Goal: Consume media (video, audio): Consume media (video, audio)

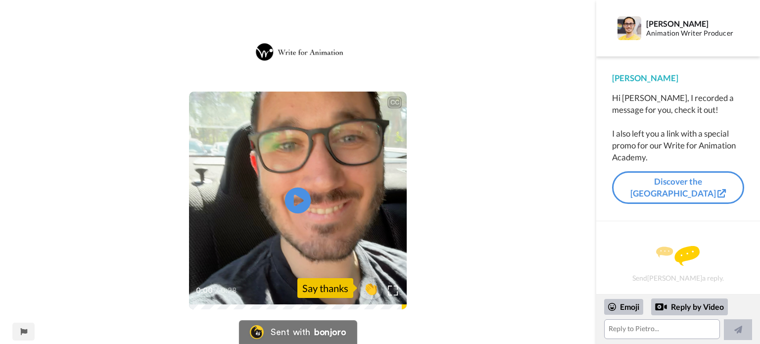
click at [303, 200] on icon "Play/Pause" at bounding box center [298, 200] width 26 height 47
click at [394, 290] on img at bounding box center [393, 290] width 10 height 10
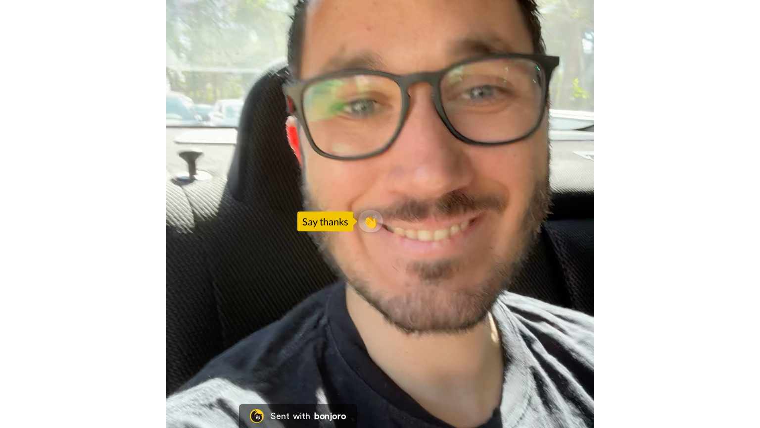
click at [515, 267] on video at bounding box center [380, 214] width 760 height 428
click at [377, 215] on video at bounding box center [380, 214] width 760 height 428
click at [375, 215] on video at bounding box center [380, 214] width 760 height 428
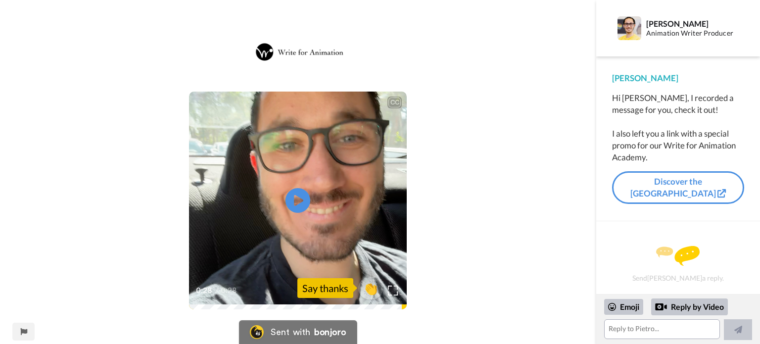
click at [480, 214] on div "CC Play/Pause 0:28 / 0:28 👏 Say thanks" at bounding box center [298, 178] width 596 height 292
click at [543, 156] on div "CC Play/Pause 0:28 / 0:28 👏 Say thanks" at bounding box center [298, 178] width 596 height 292
click at [532, 124] on div "CC Play/Pause 0:28 / 0:28 👏 Say thanks" at bounding box center [298, 178] width 596 height 292
click at [383, 289] on span "👏" at bounding box center [370, 288] width 31 height 20
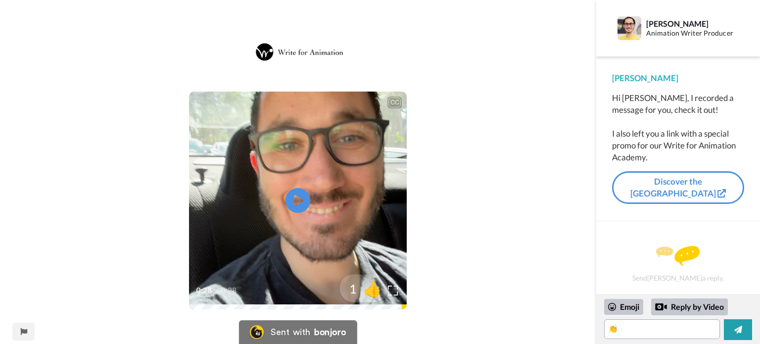
click at [386, 288] on span "👍" at bounding box center [372, 288] width 31 height 20
click at [393, 290] on div at bounding box center [363, 287] width 79 height 79
click at [427, 269] on div "CC Play/Pause 0:28 / 0:28 2 🔥" at bounding box center [298, 178] width 596 height 292
click at [384, 292] on div at bounding box center [363, 287] width 79 height 79
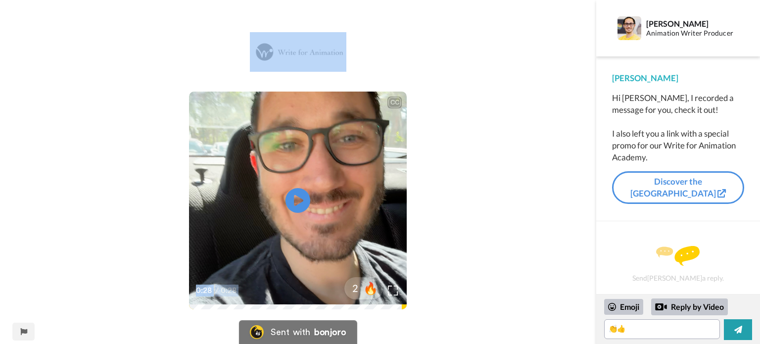
drag, startPoint x: 394, startPoint y: 288, endPoint x: 293, endPoint y: 31, distance: 276.6
click at [294, 36] on div "CC Play/Pause 0:28 / 0:28 2 🔥" at bounding box center [298, 178] width 596 height 292
click at [134, 170] on div "CC Play/Pause 0:28 / 0:28 2 🔥" at bounding box center [298, 178] width 596 height 292
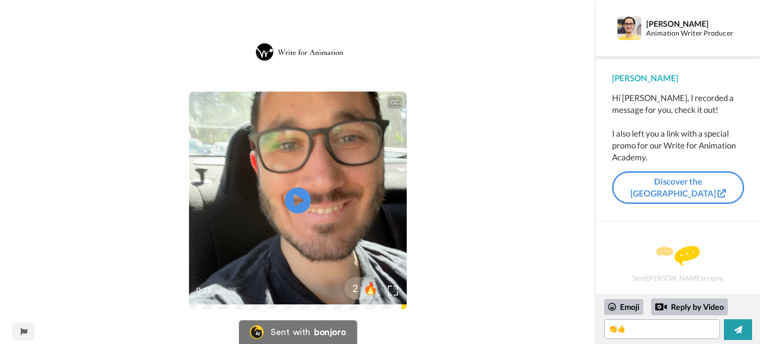
click at [297, 199] on icon "Play/Pause" at bounding box center [298, 200] width 26 height 47
click at [390, 290] on div at bounding box center [363, 287] width 79 height 79
click at [277, 198] on video at bounding box center [298, 201] width 218 height 218
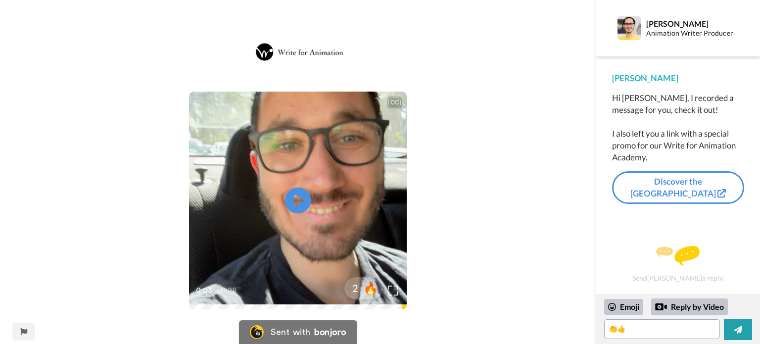
click at [295, 195] on icon "Play/Pause" at bounding box center [298, 200] width 26 height 47
click at [489, 151] on div "CC Play/Pause My name is [PERSON_NAME]. 0:06 / 0:28 2 🔥" at bounding box center [298, 178] width 596 height 292
click at [303, 204] on icon at bounding box center [298, 201] width 26 height 26
click at [313, 219] on video at bounding box center [298, 201] width 218 height 218
